Goal: Task Accomplishment & Management: Complete application form

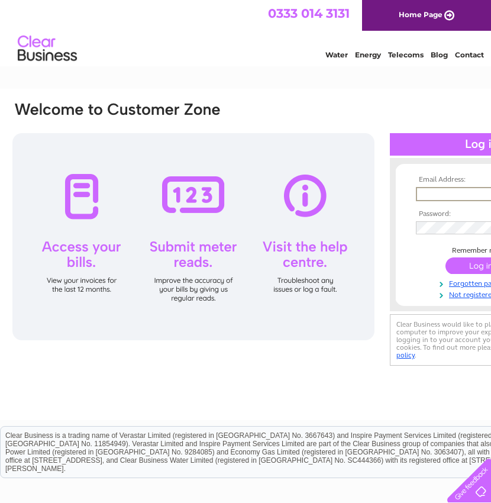
click at [452, 195] on input "text" at bounding box center [477, 194] width 123 height 14
type input "[PERSON_NAME][EMAIL_ADDRESS][DOMAIN_NAME]"
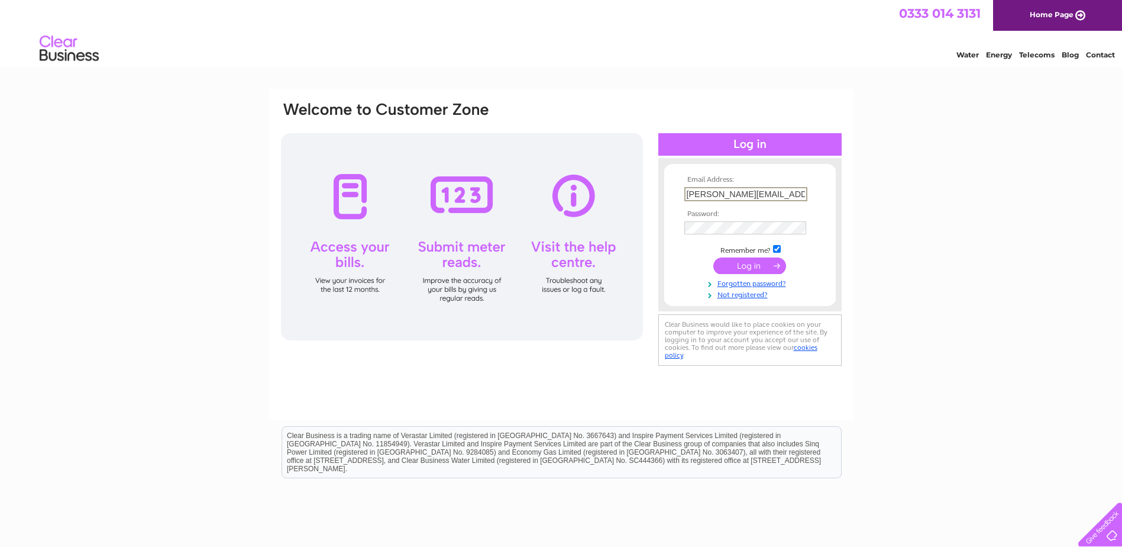
click at [490, 192] on input "[PERSON_NAME][EMAIL_ADDRESS][DOMAIN_NAME]" at bounding box center [745, 194] width 123 height 14
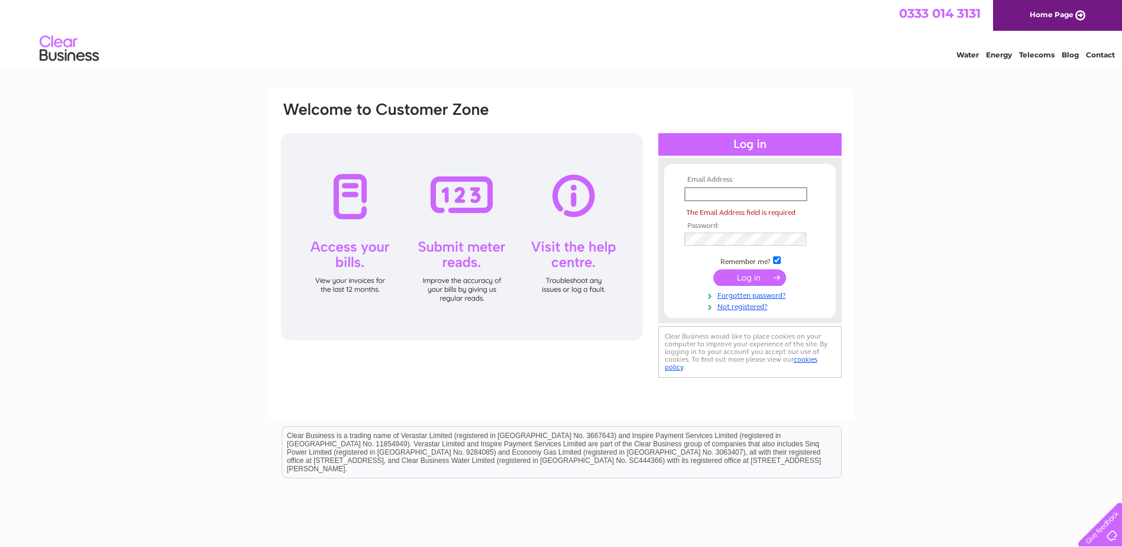
click at [490, 196] on input "text" at bounding box center [745, 194] width 123 height 14
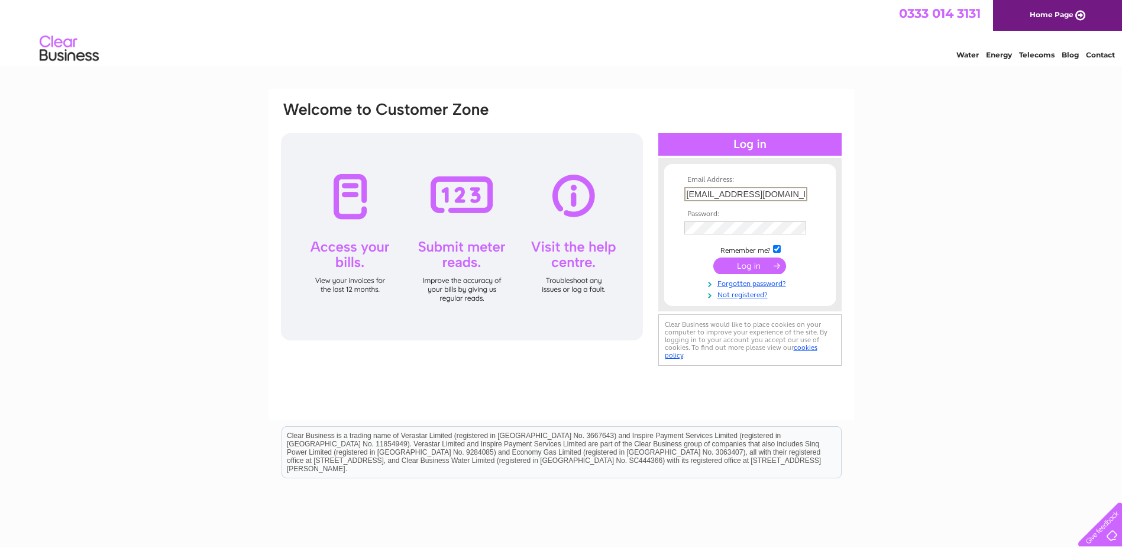
type input "[PERSON_NAME][EMAIL_ADDRESS][DOMAIN_NAME]"
click at [490, 192] on input "[PERSON_NAME][EMAIL_ADDRESS][DOMAIN_NAME]" at bounding box center [745, 193] width 122 height 13
click at [490, 192] on input "[PERSON_NAME][EMAIL_ADDRESS][DOMAIN_NAME]" at bounding box center [745, 194] width 123 height 14
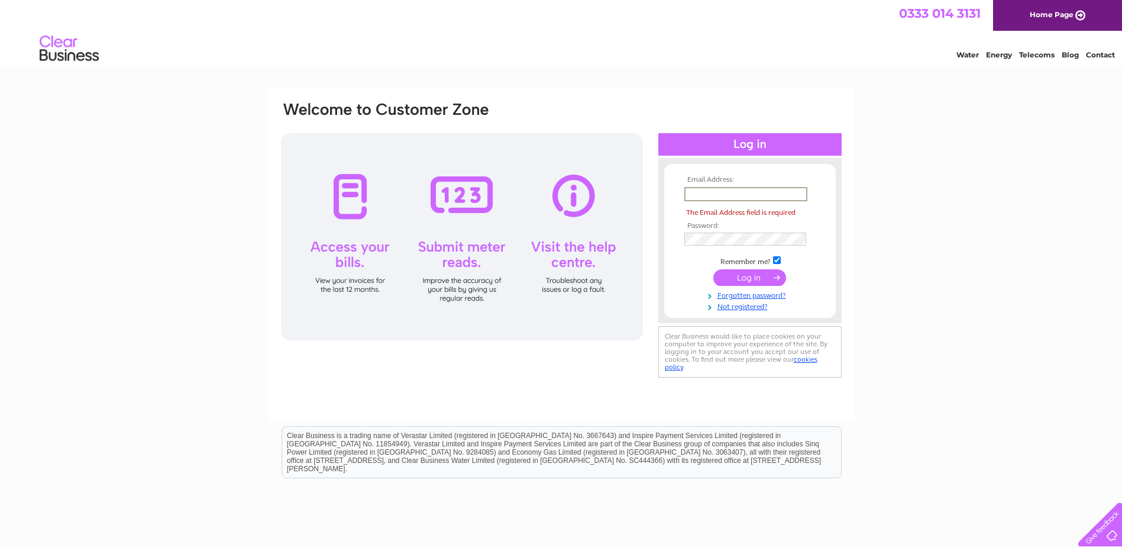
click at [490, 193] on input "text" at bounding box center [745, 194] width 123 height 14
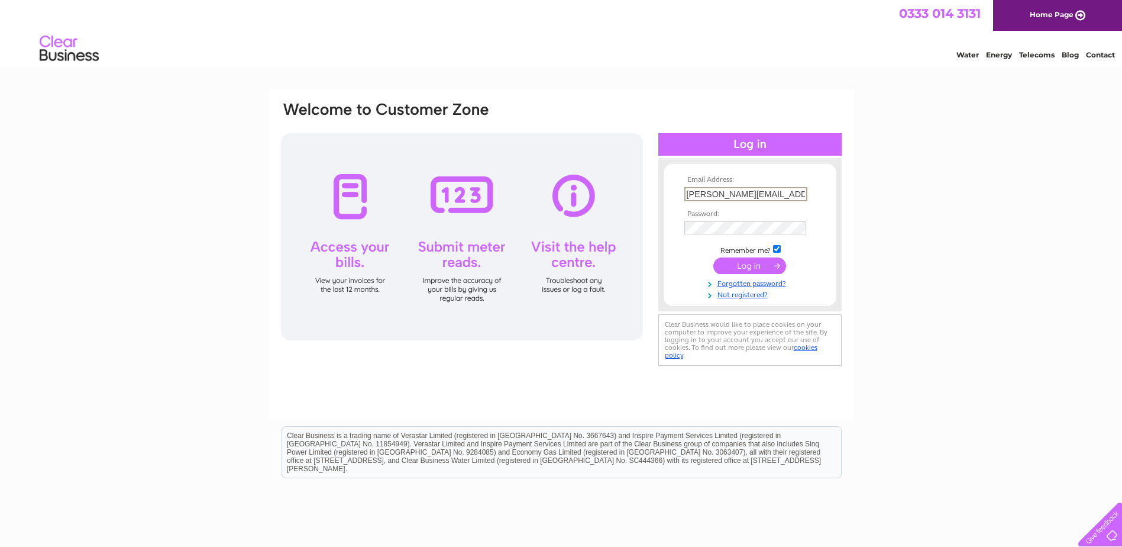
type input "[PERSON_NAME][EMAIL_ADDRESS][DOMAIN_NAME]"
click at [490, 182] on th "Email Address:" at bounding box center [749, 180] width 137 height 8
